Goal: Transaction & Acquisition: Purchase product/service

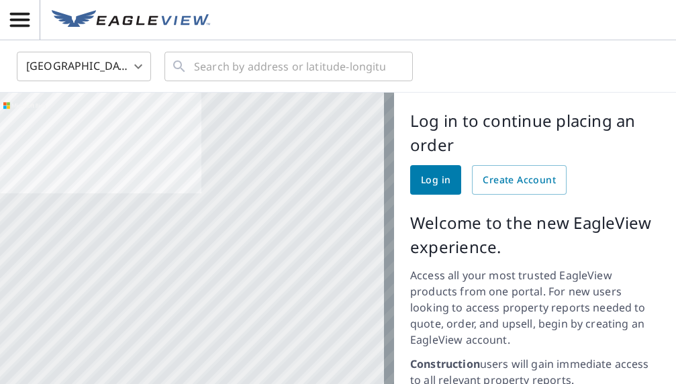
click at [426, 185] on span "Log in" at bounding box center [436, 180] width 30 height 17
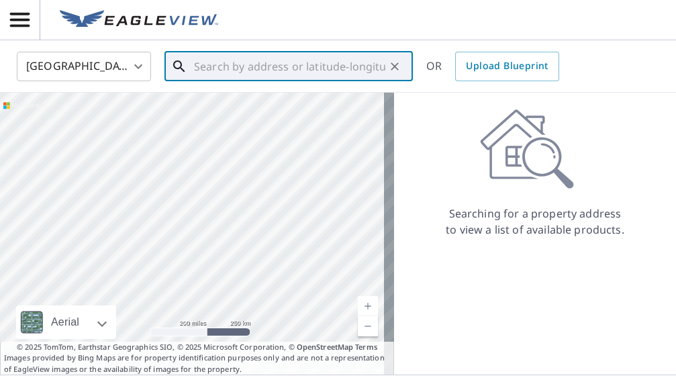
drag, startPoint x: 232, startPoint y: 69, endPoint x: 254, endPoint y: 75, distance: 23.0
click at [232, 68] on input "text" at bounding box center [289, 67] width 191 height 38
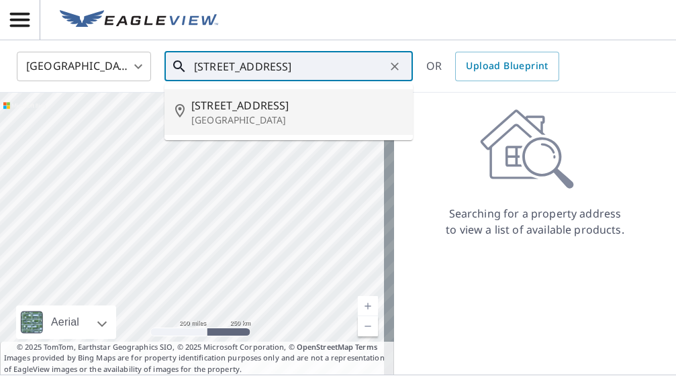
click at [255, 112] on span "1012 Columbia Blvd" at bounding box center [296, 105] width 211 height 16
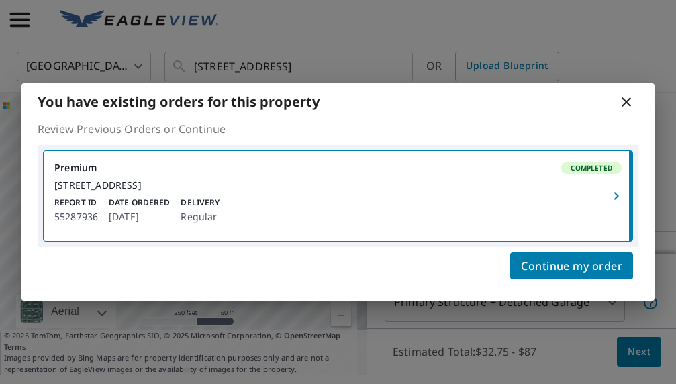
click at [626, 97] on icon at bounding box center [626, 101] width 9 height 9
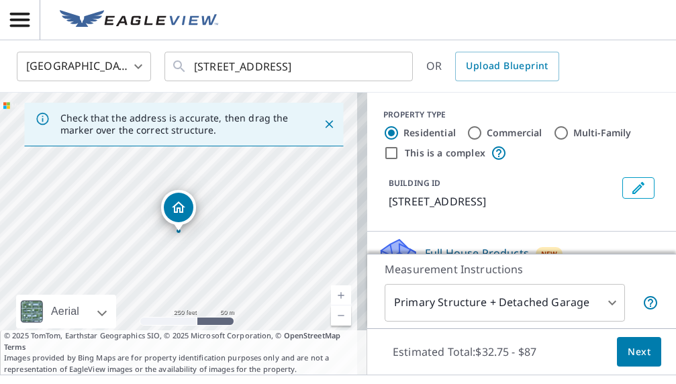
click at [322, 125] on icon "Close" at bounding box center [328, 124] width 13 height 13
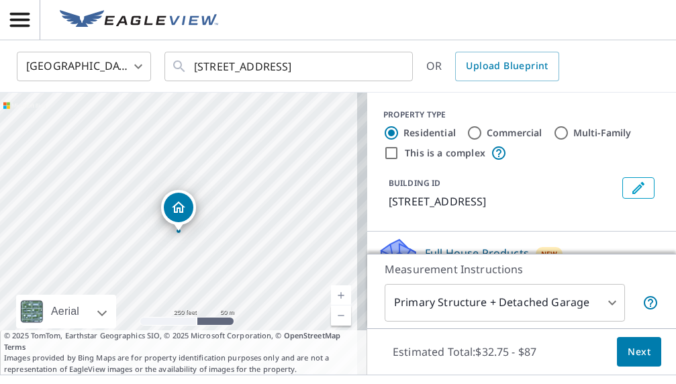
click at [331, 292] on link "Current Level 17, Zoom In" at bounding box center [341, 295] width 20 height 20
click at [331, 292] on link "Current Level 18, Zoom In" at bounding box center [341, 295] width 20 height 20
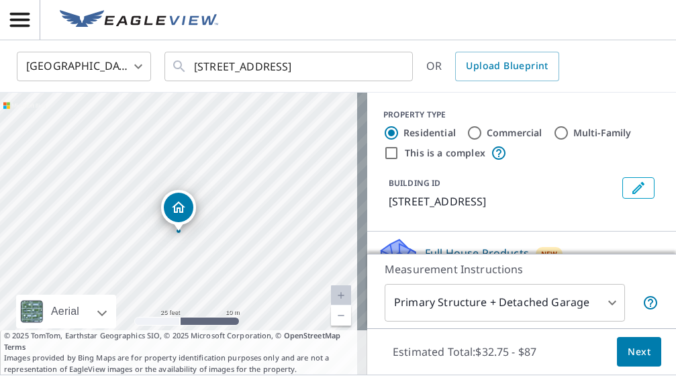
click at [331, 297] on link "Current Level 20, Zoom In Disabled" at bounding box center [341, 295] width 20 height 20
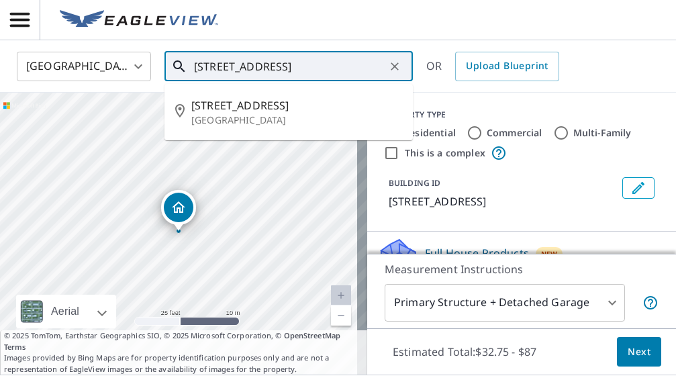
scroll to position [0, 34]
drag, startPoint x: 195, startPoint y: 72, endPoint x: 383, endPoint y: 66, distance: 187.4
click at [383, 66] on input "1012 Columbia Blvd National Park, NJ 08063" at bounding box center [289, 67] width 191 height 38
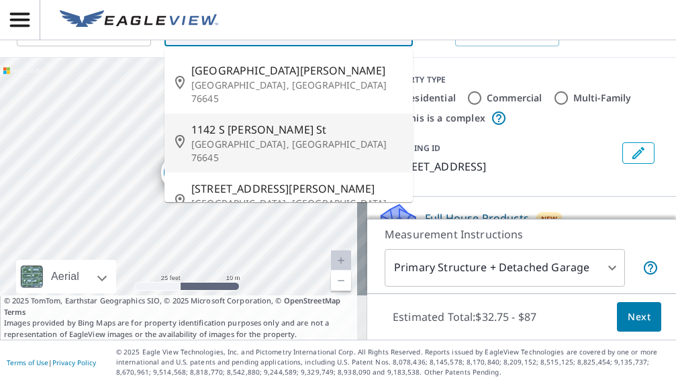
scroll to position [0, 0]
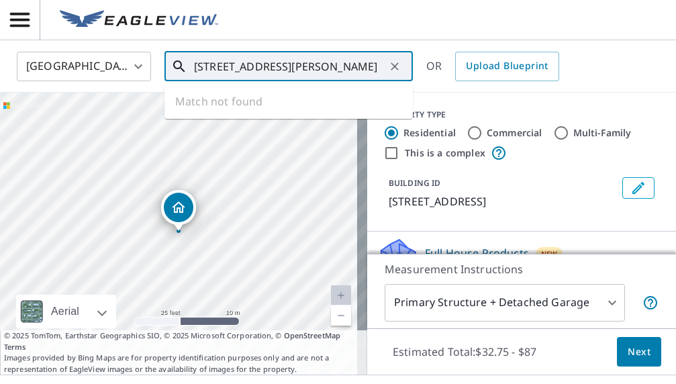
click at [248, 68] on input "1142 Abbott Ln Woodbury NJ 08096" at bounding box center [289, 67] width 191 height 38
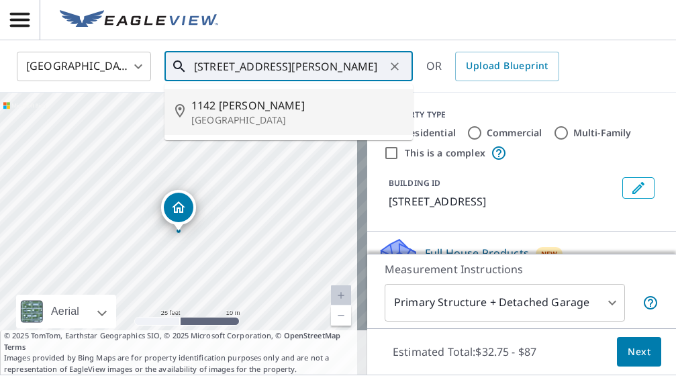
click at [242, 109] on span "1142 Abbett Ln" at bounding box center [296, 105] width 211 height 16
type input "1142 Abbett Ln Woodbury, NJ 08096"
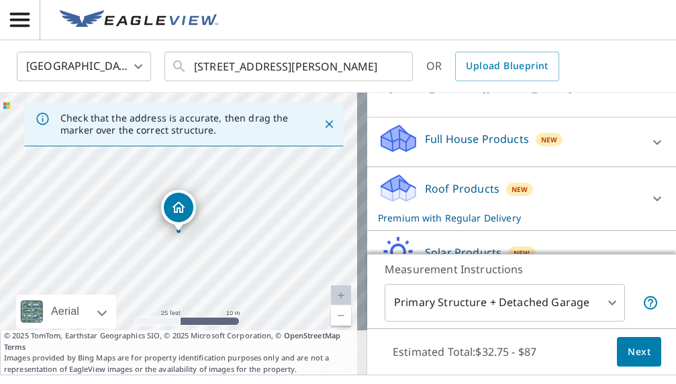
scroll to position [134, 0]
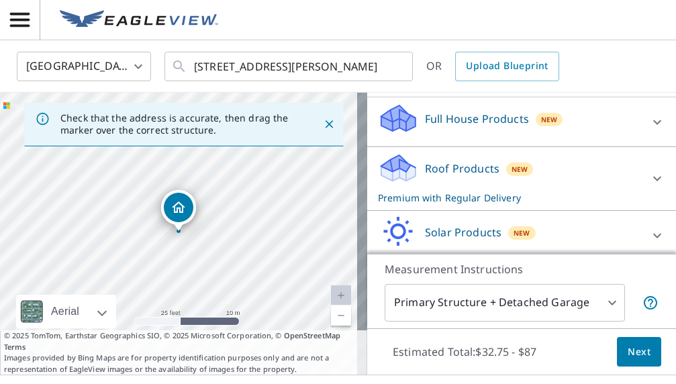
click at [603, 302] on body "DL DL United States US ​ 1142 Abbett Ln Woodbury, NJ 08096 ​ OR Upload Blueprin…" at bounding box center [338, 192] width 676 height 384
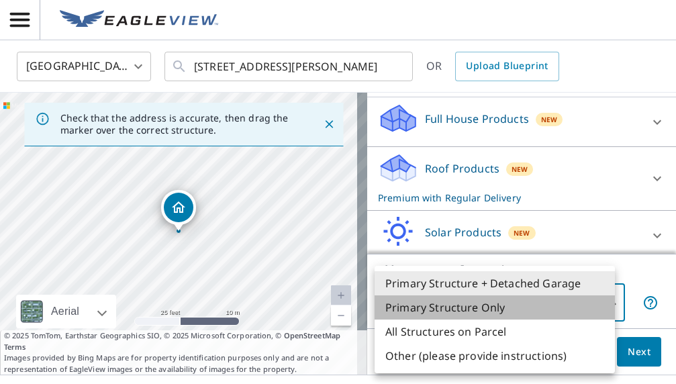
click at [486, 308] on li "Primary Structure Only" at bounding box center [495, 307] width 240 height 24
type input "2"
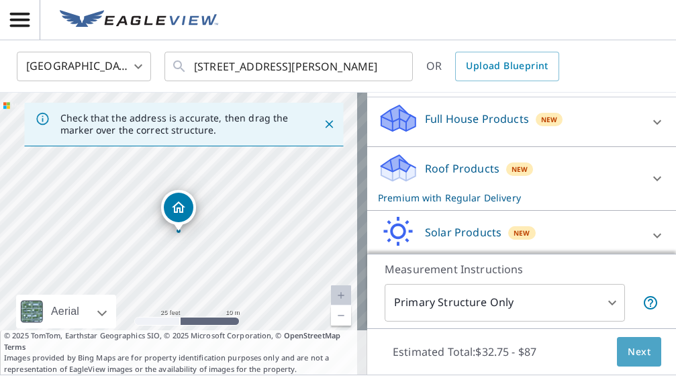
click at [637, 351] on span "Next" at bounding box center [639, 352] width 23 height 17
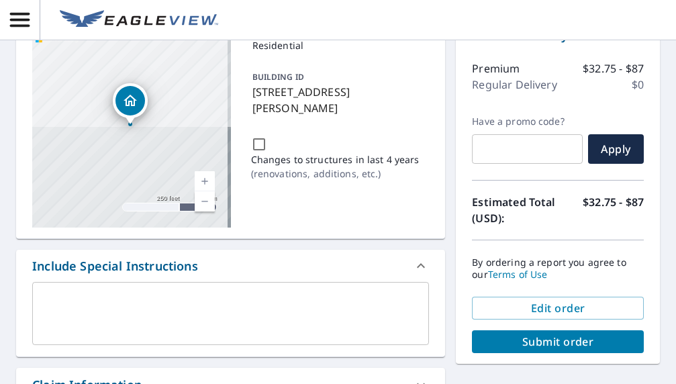
scroll to position [134, 0]
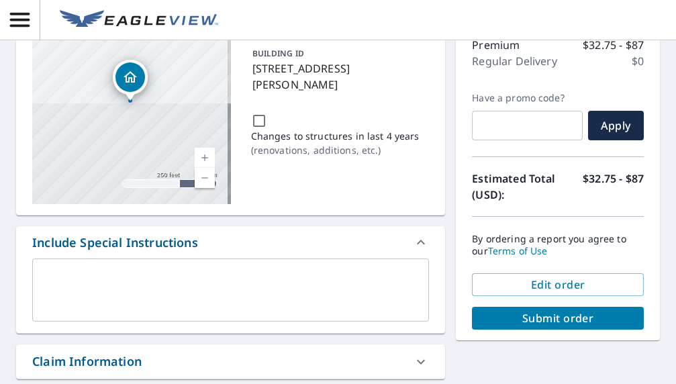
click at [581, 316] on span "Submit order" at bounding box center [558, 318] width 150 height 15
